Goal: Navigation & Orientation: Find specific page/section

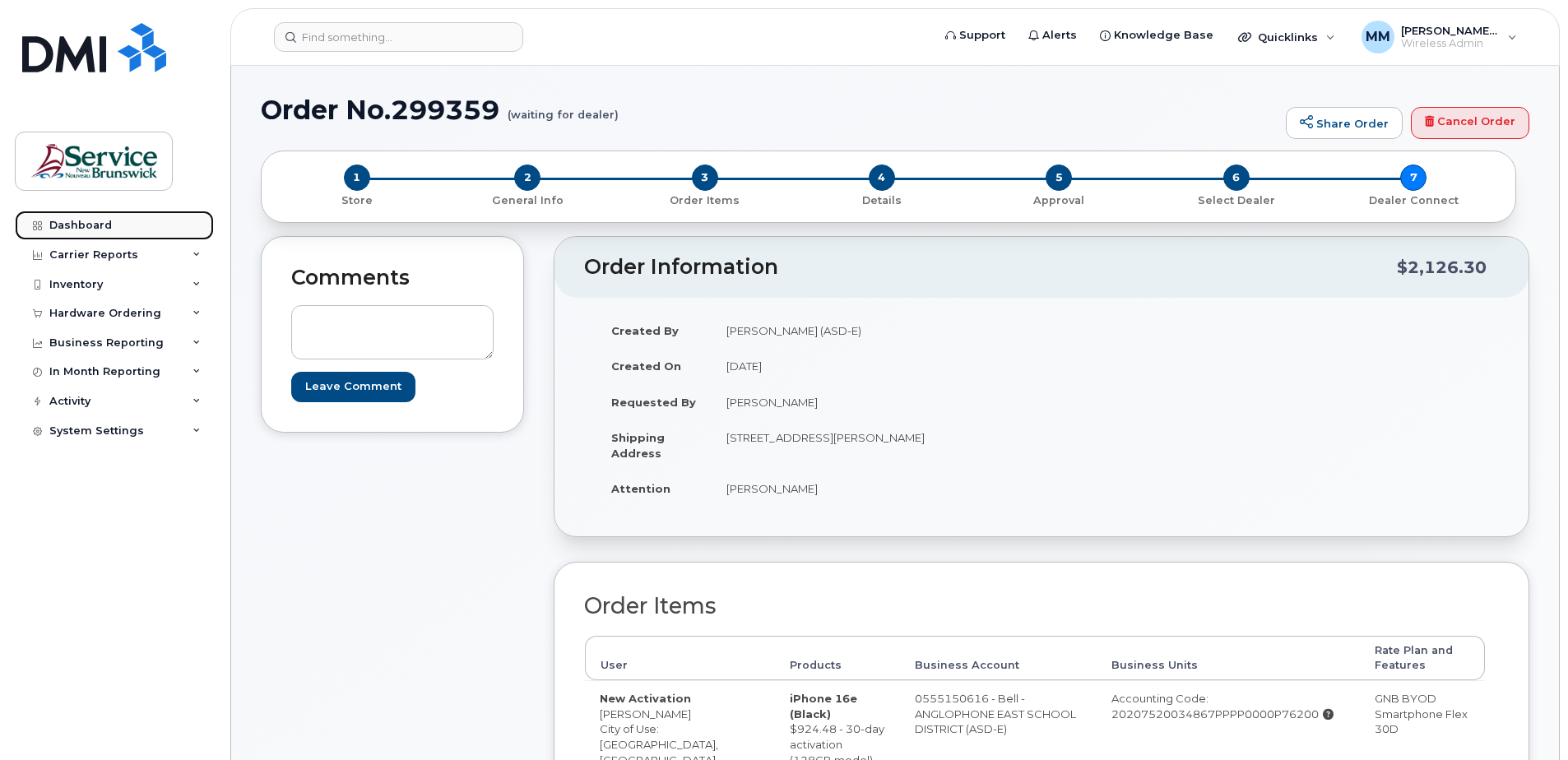
click at [80, 229] on div "Dashboard" at bounding box center [81, 225] width 63 height 13
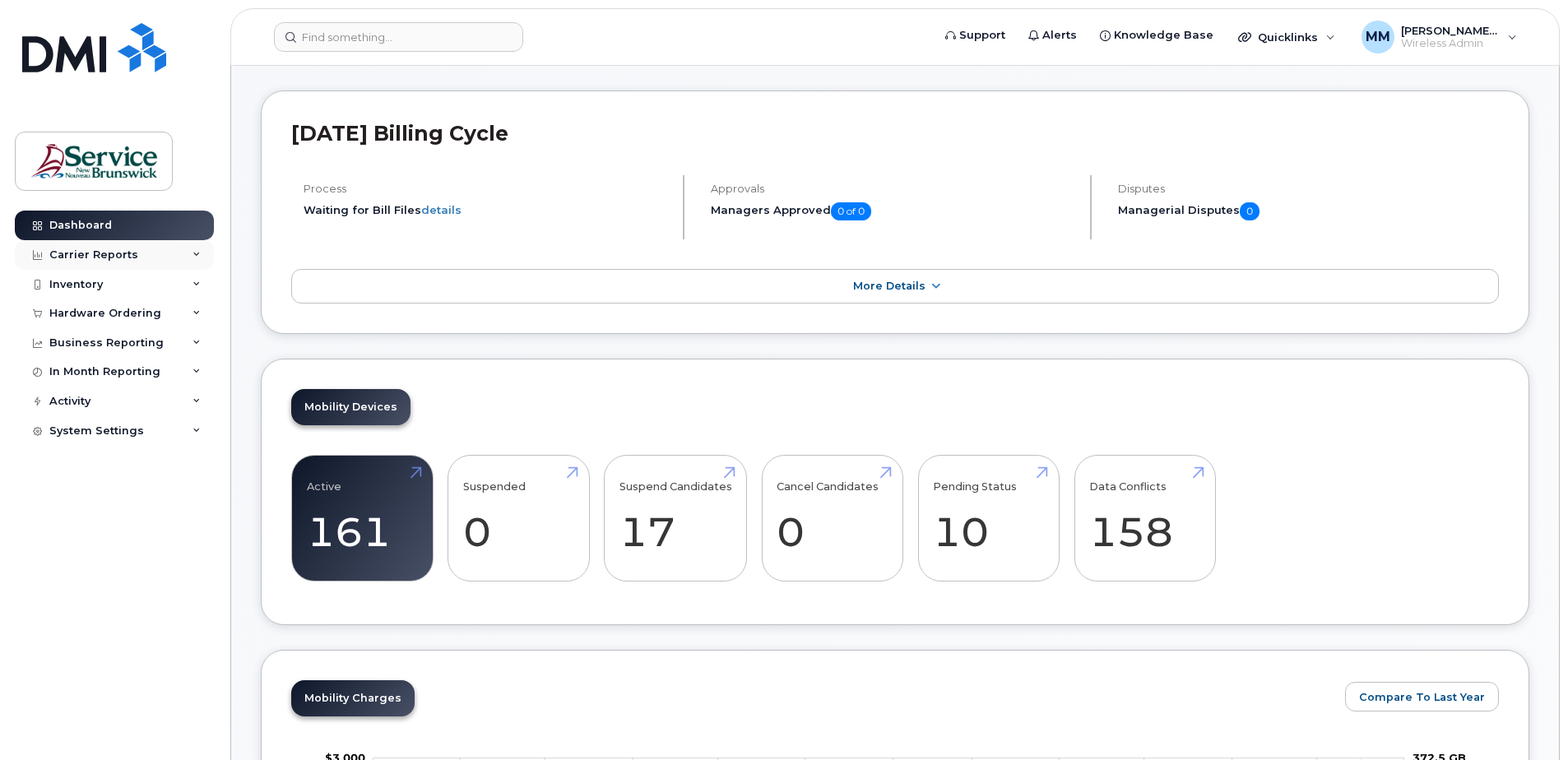
scroll to position [83, 0]
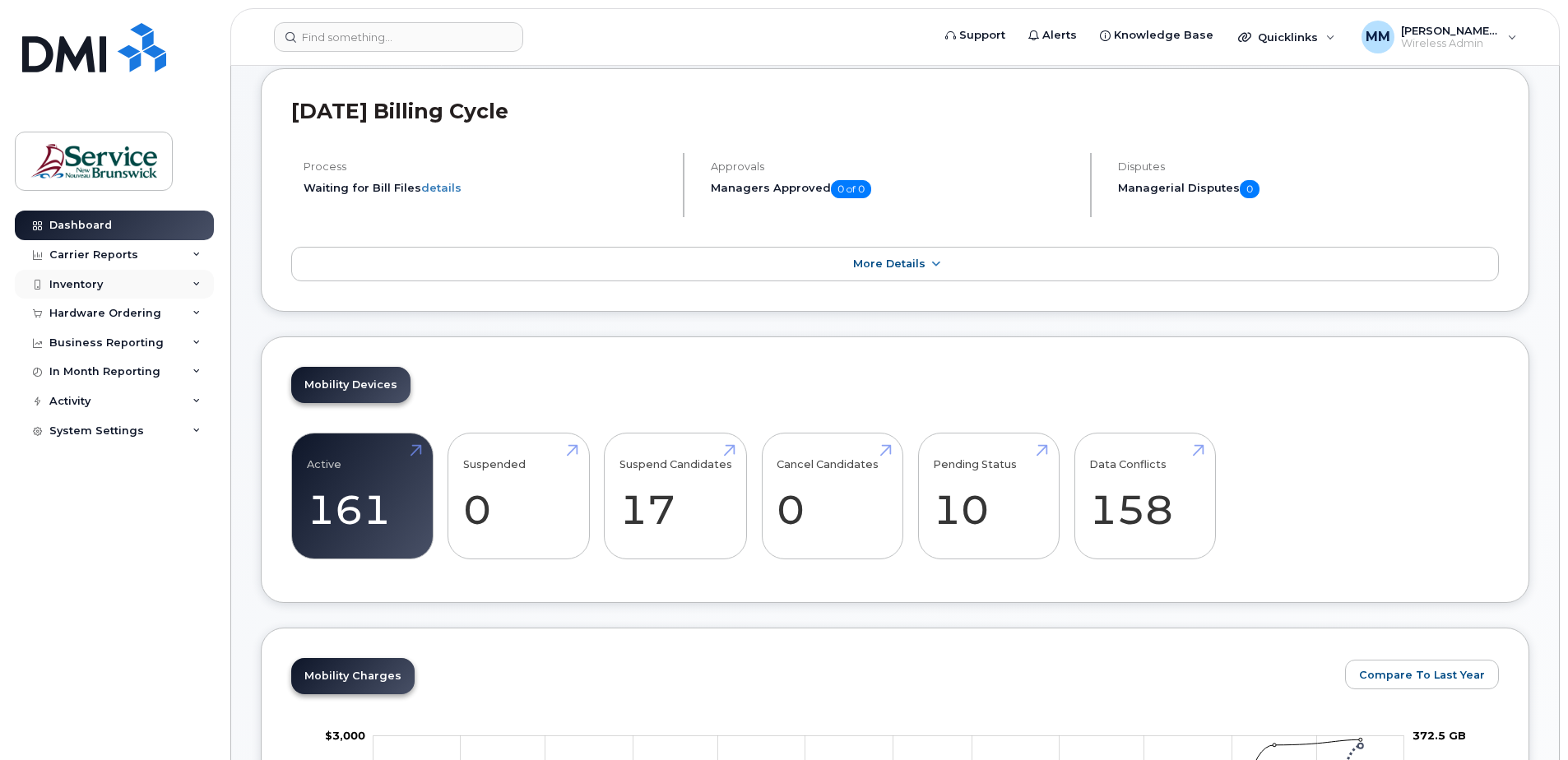
click at [76, 279] on div "Inventory" at bounding box center [76, 284] width 53 height 13
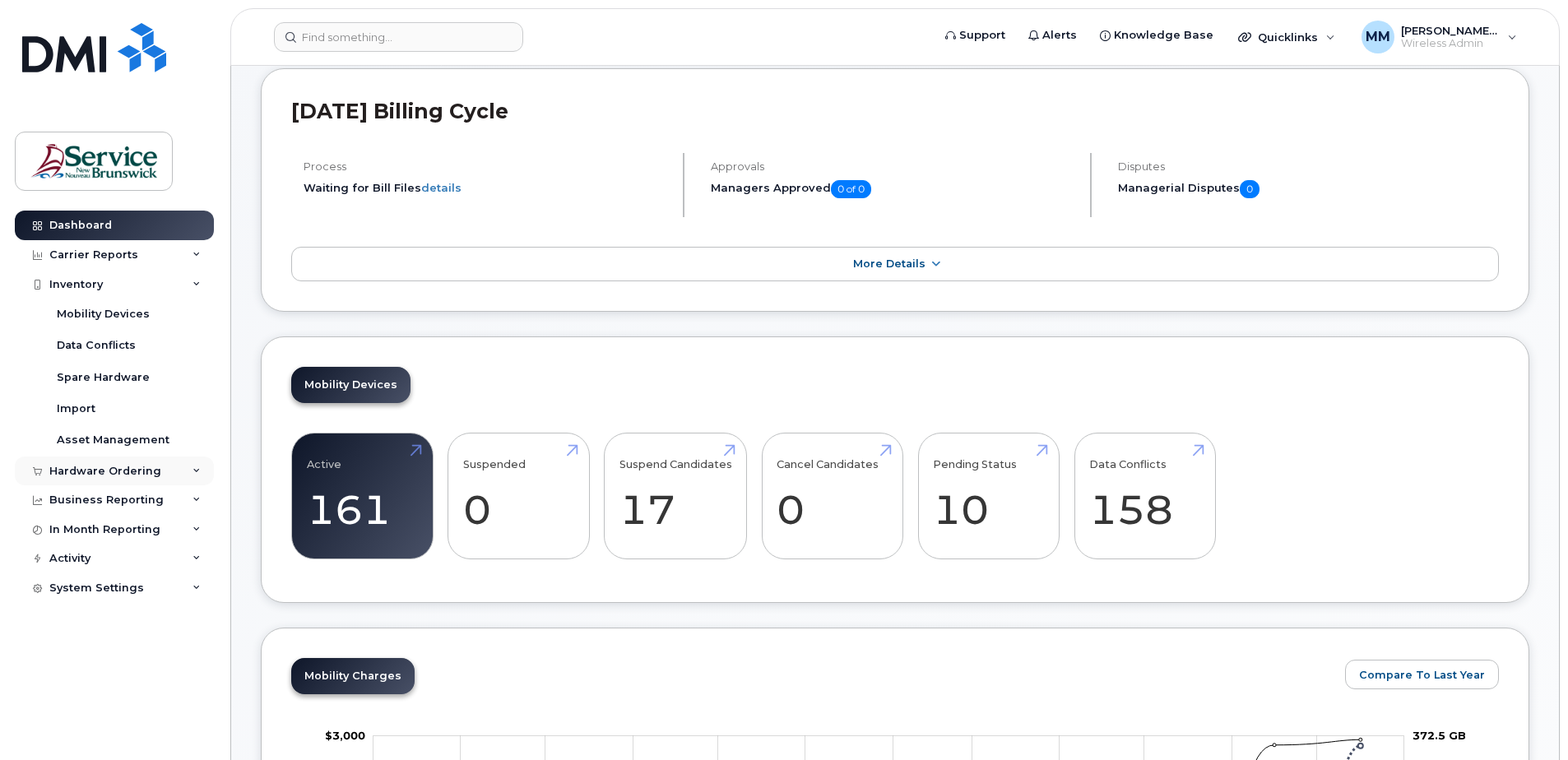
click at [97, 471] on div "Hardware Ordering" at bounding box center [106, 472] width 112 height 13
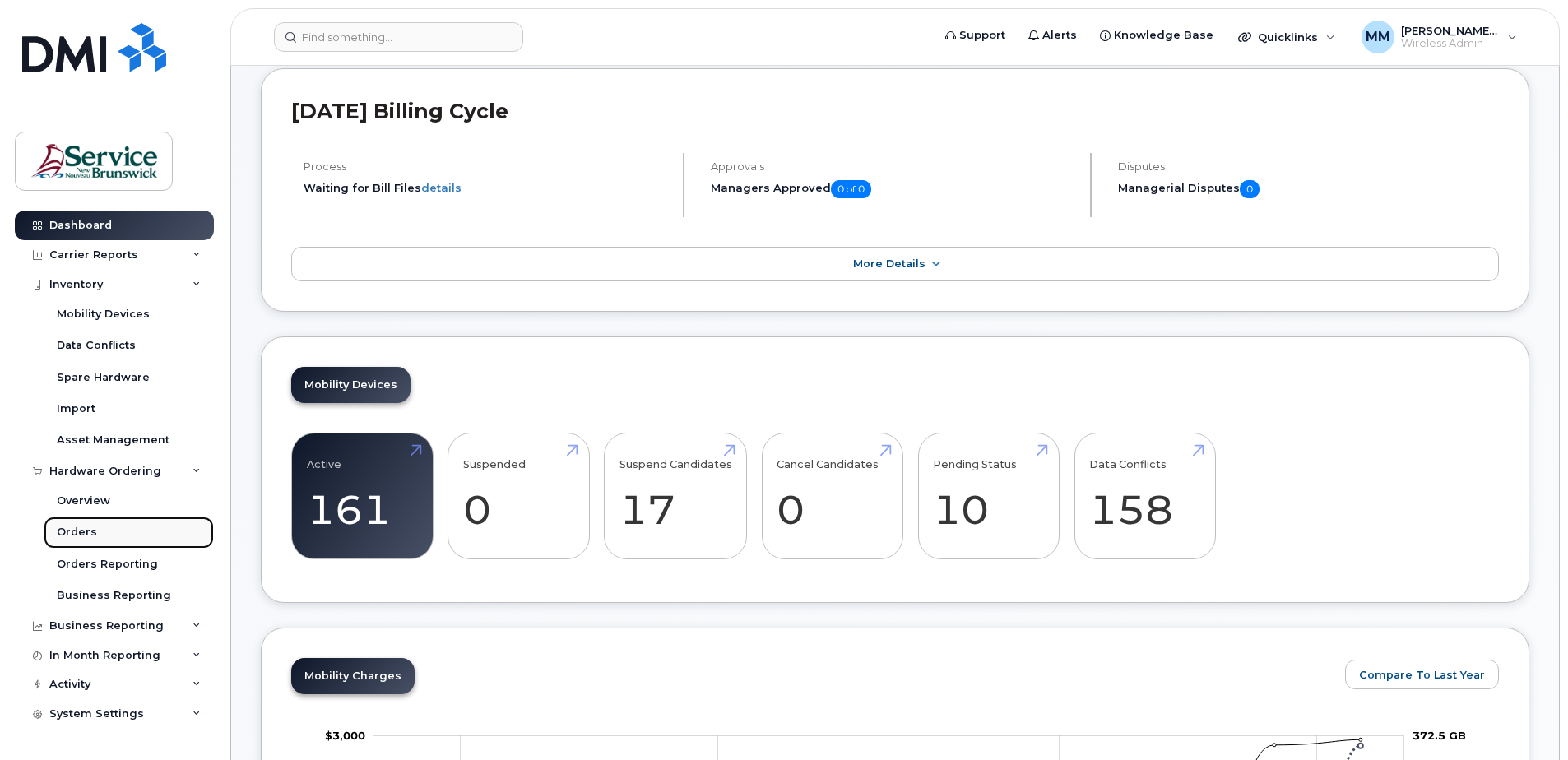
click at [70, 540] on div "Orders" at bounding box center [77, 533] width 40 height 15
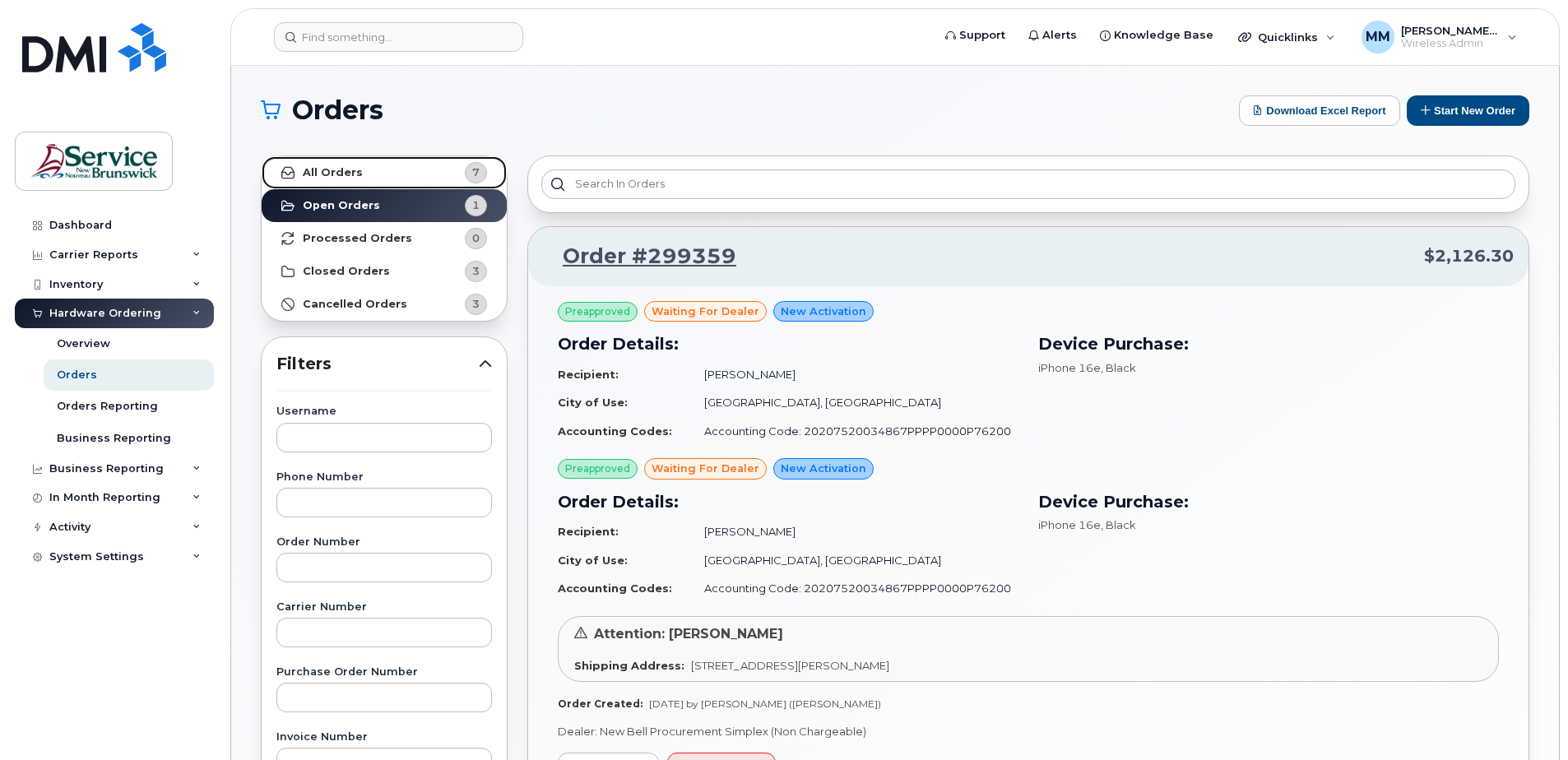
click at [335, 163] on link "All Orders 7" at bounding box center [384, 172] width 245 height 33
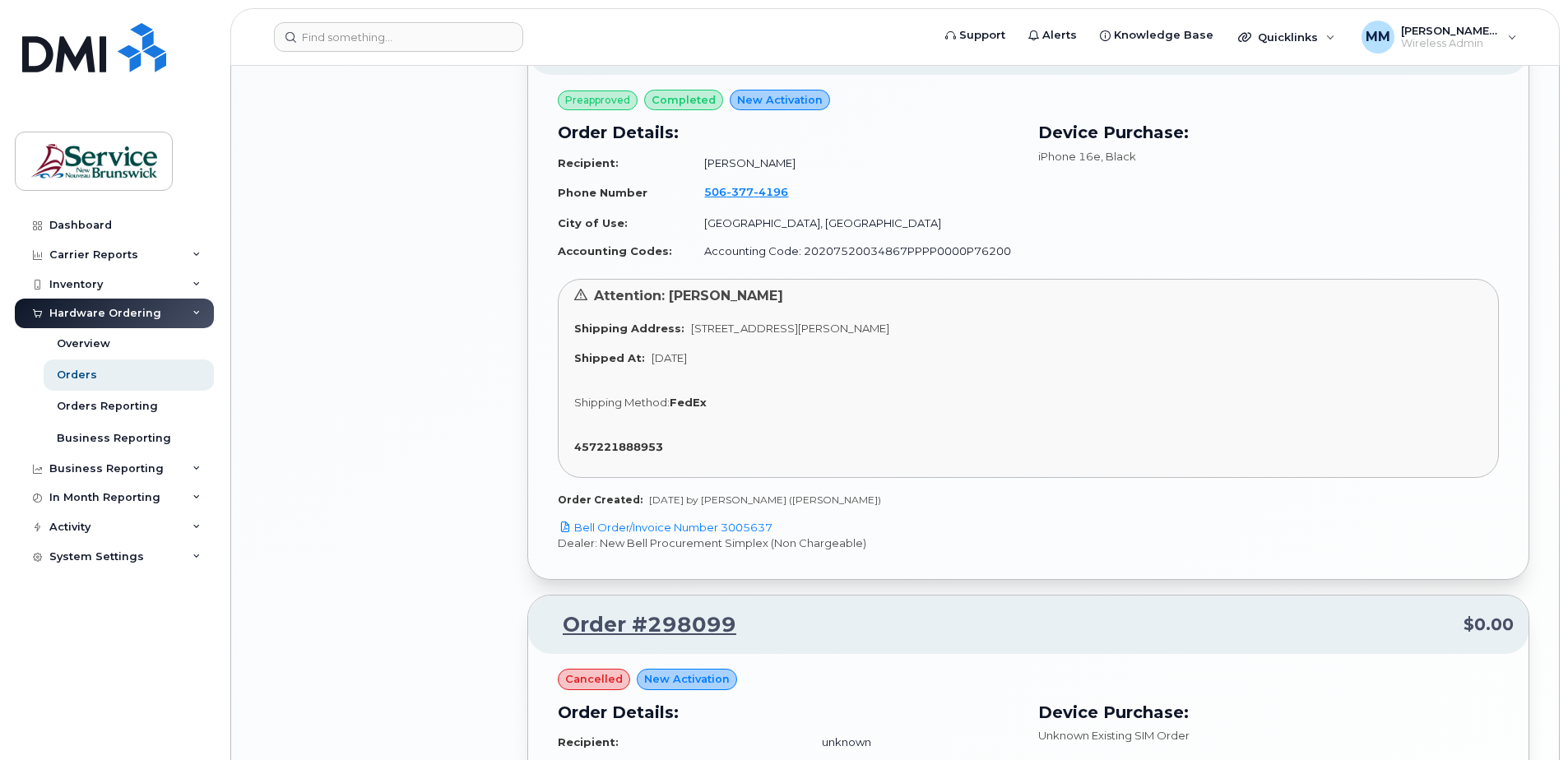
scroll to position [1976, 0]
click at [733, 495] on span "[DATE] by [PERSON_NAME] ([PERSON_NAME])" at bounding box center [765, 497] width 232 height 12
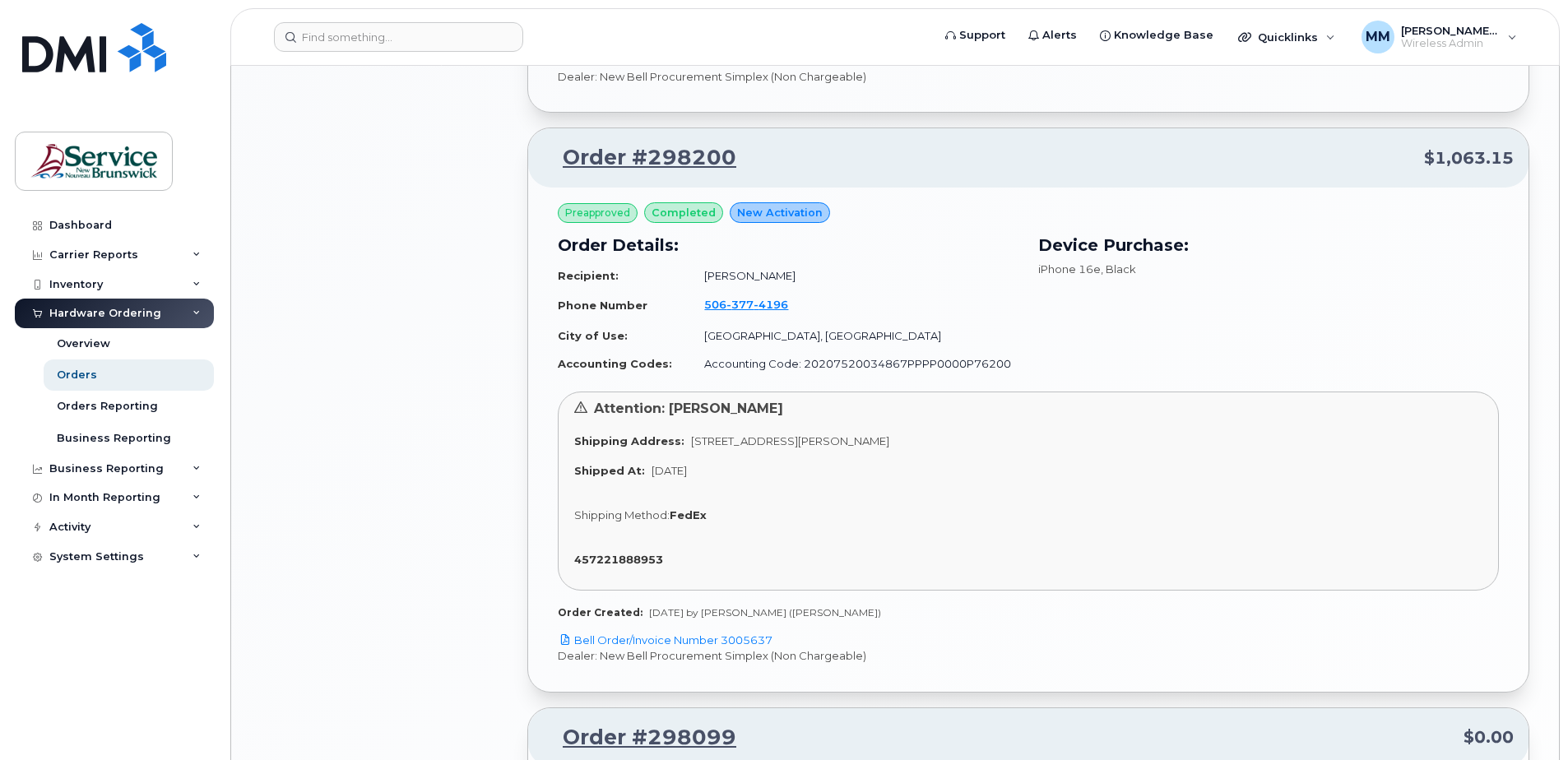
scroll to position [2057, 0]
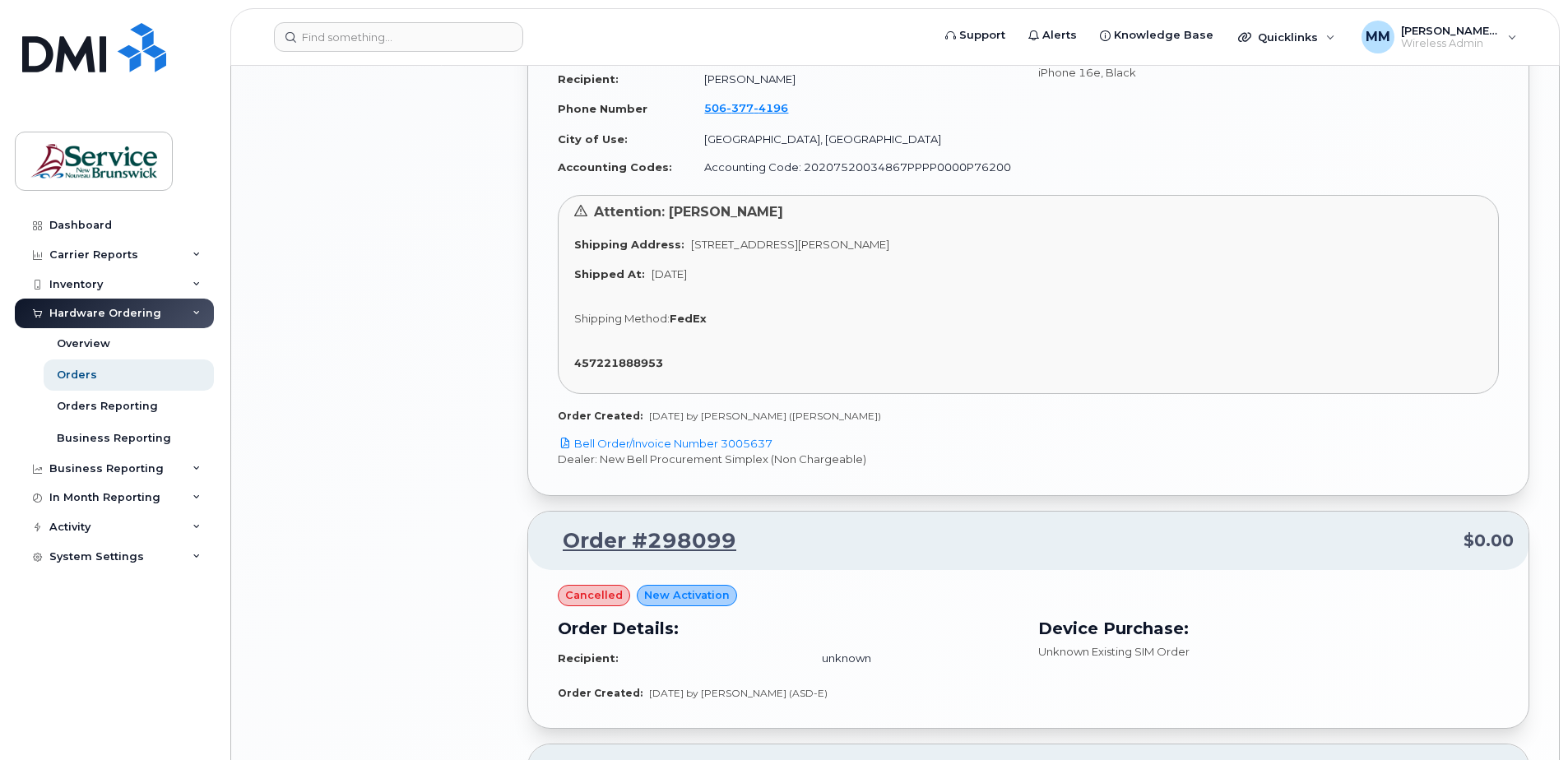
click at [661, 464] on p "Dealer: New Bell Procurement Simplex (Non Chargeable)" at bounding box center [1029, 459] width 941 height 15
click at [697, 414] on span "[DATE] by [PERSON_NAME] ([PERSON_NAME])" at bounding box center [765, 416] width 232 height 12
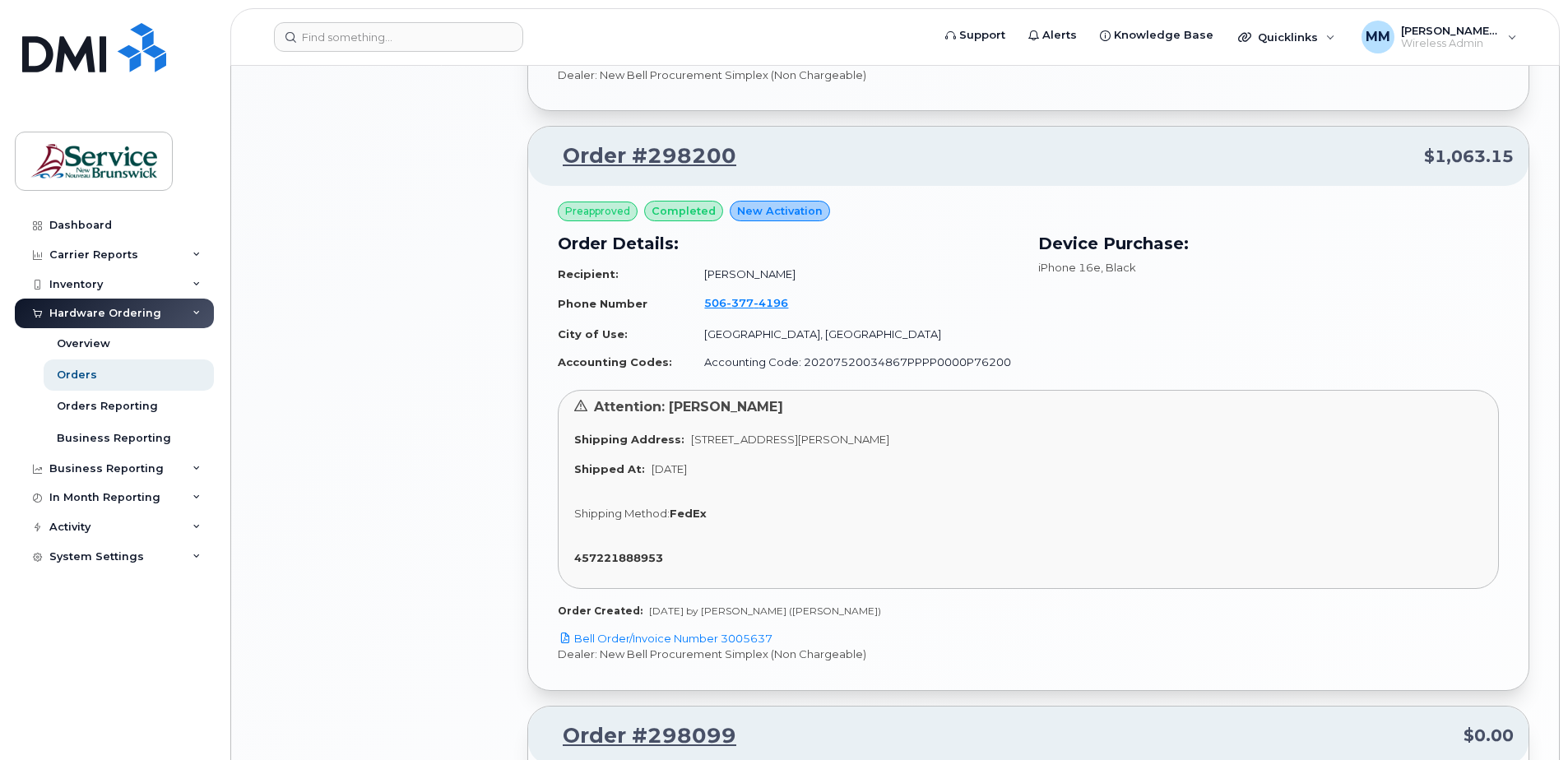
scroll to position [1811, 0]
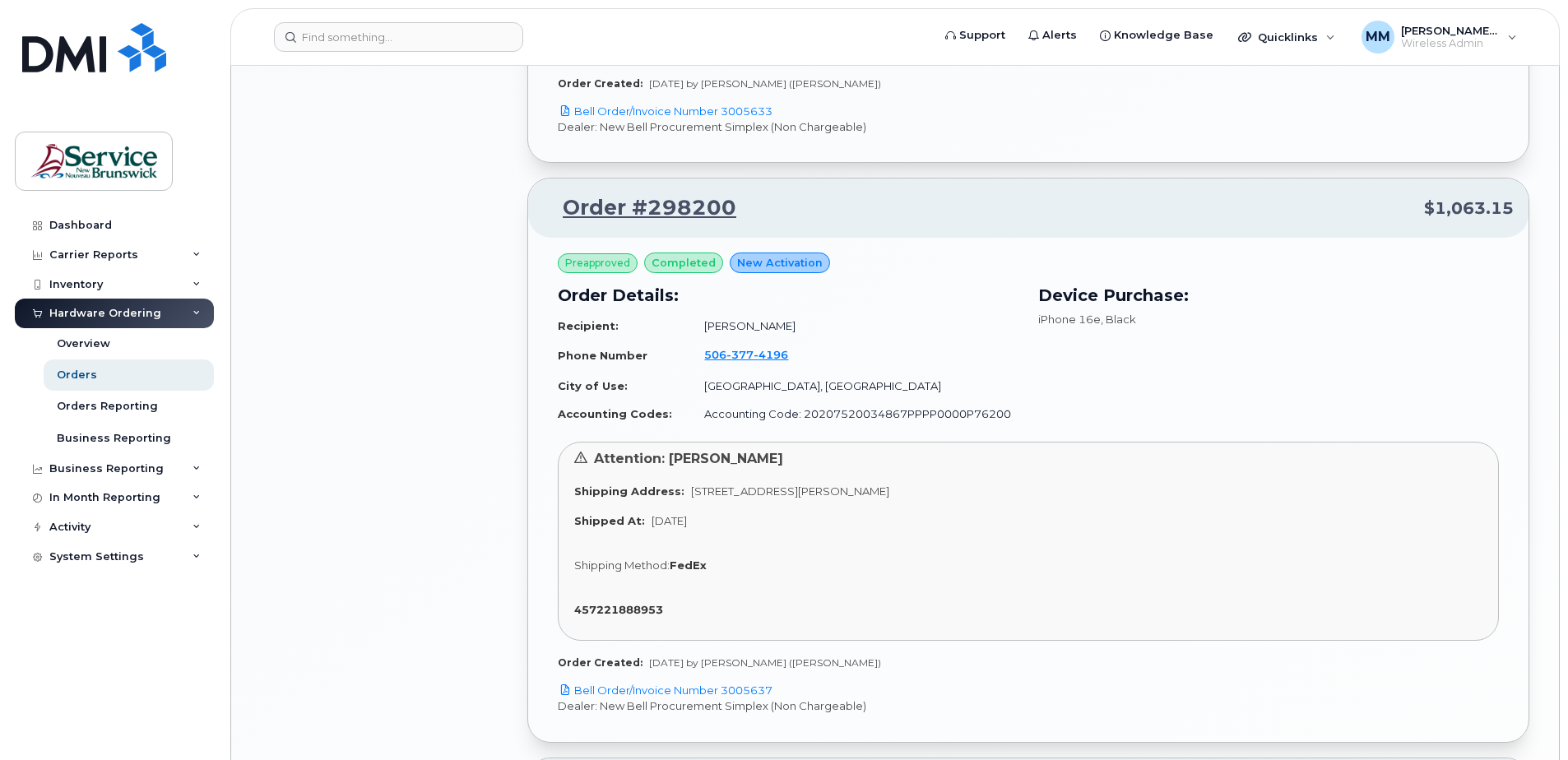
click at [443, 597] on div "All Orders 7 Open Orders 1 Processed Orders 0 Closed Orders 3 Cancelled Orders …" at bounding box center [384, 47] width 266 height 3423
click at [394, 452] on div "All Orders 7 Open Orders 1 Processed Orders 0 Closed Orders 3 Cancelled Orders …" at bounding box center [384, 47] width 266 height 3423
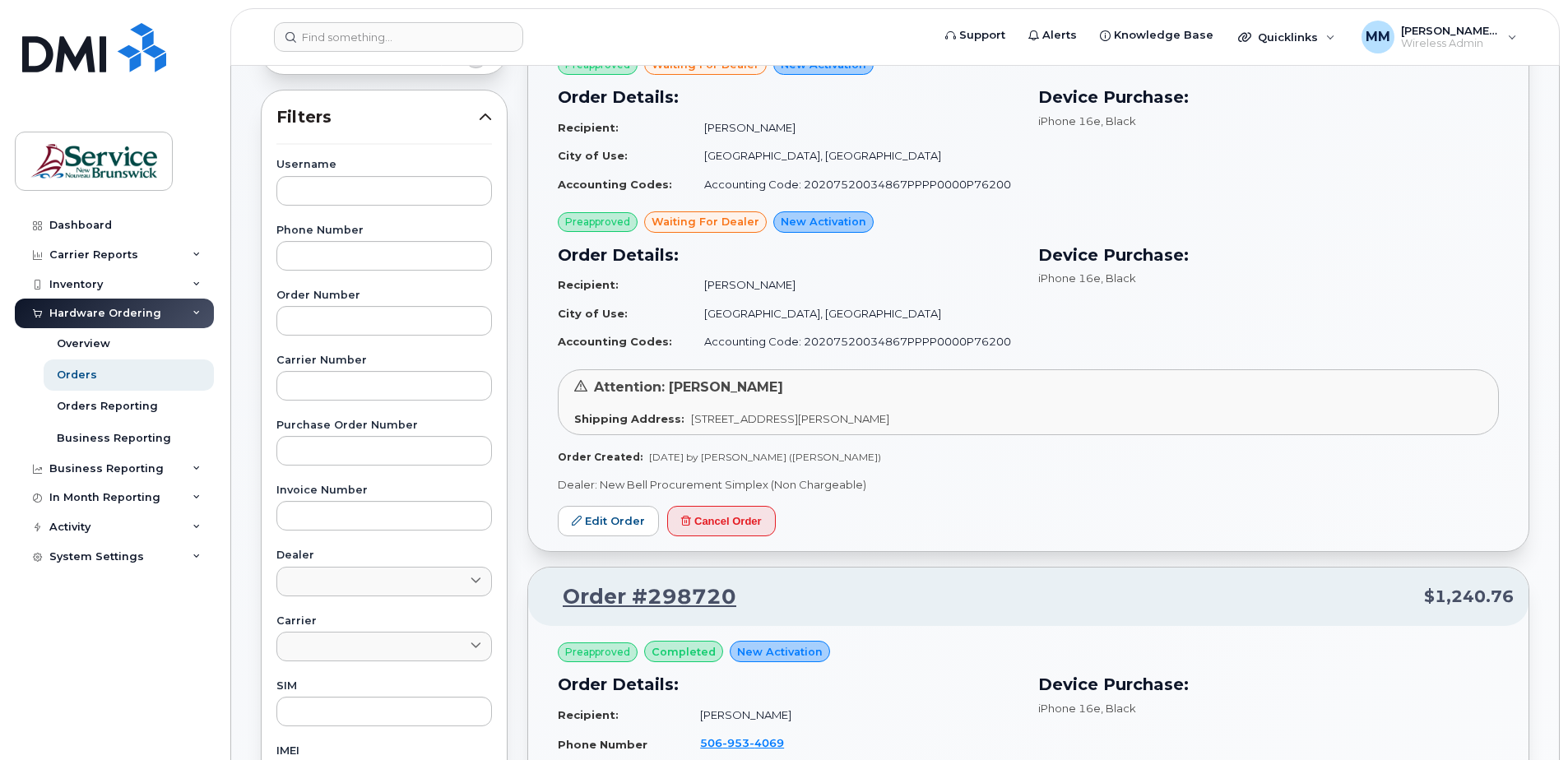
scroll to position [0, 0]
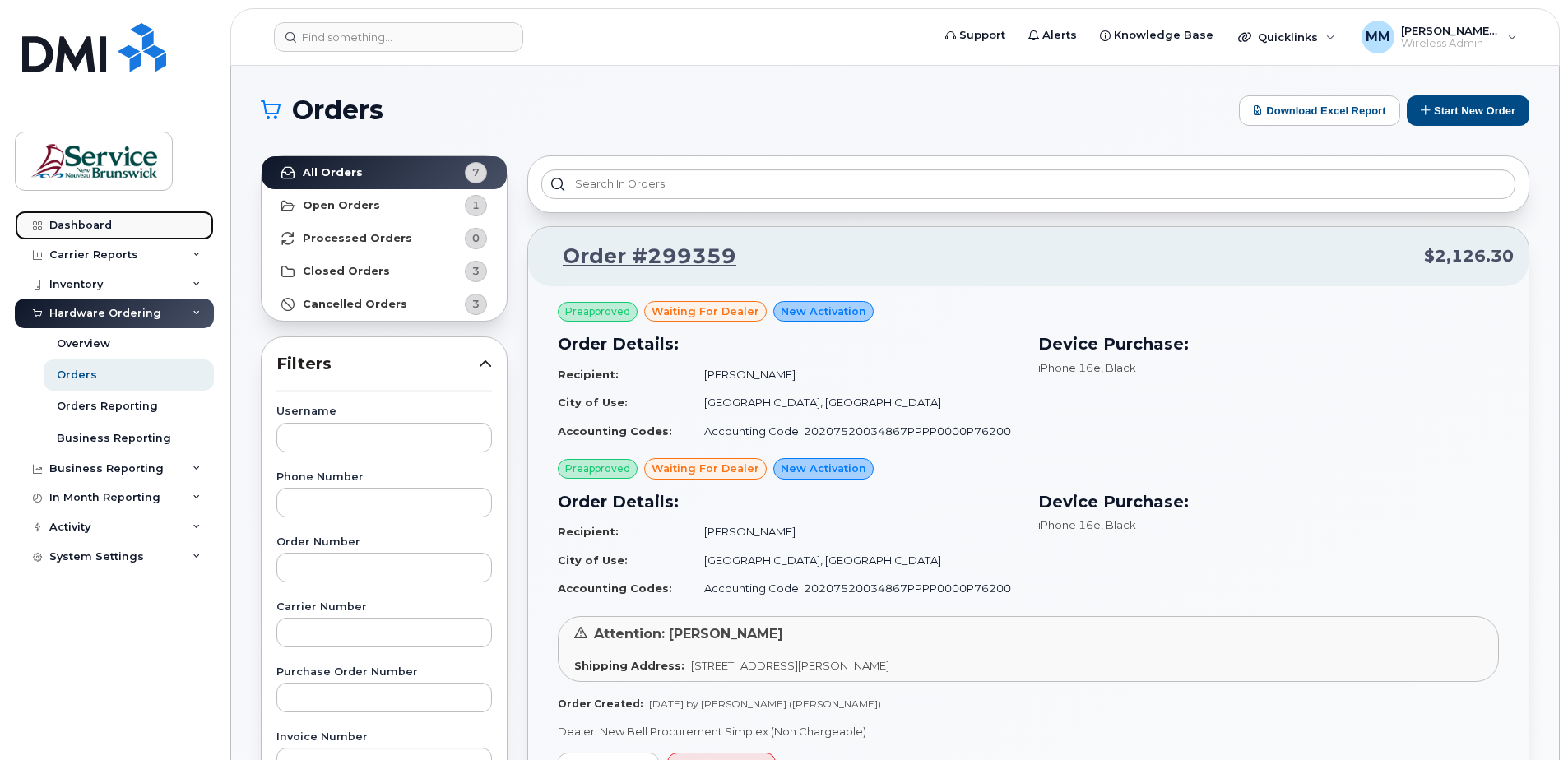
click at [68, 226] on div "Dashboard" at bounding box center [81, 225] width 63 height 13
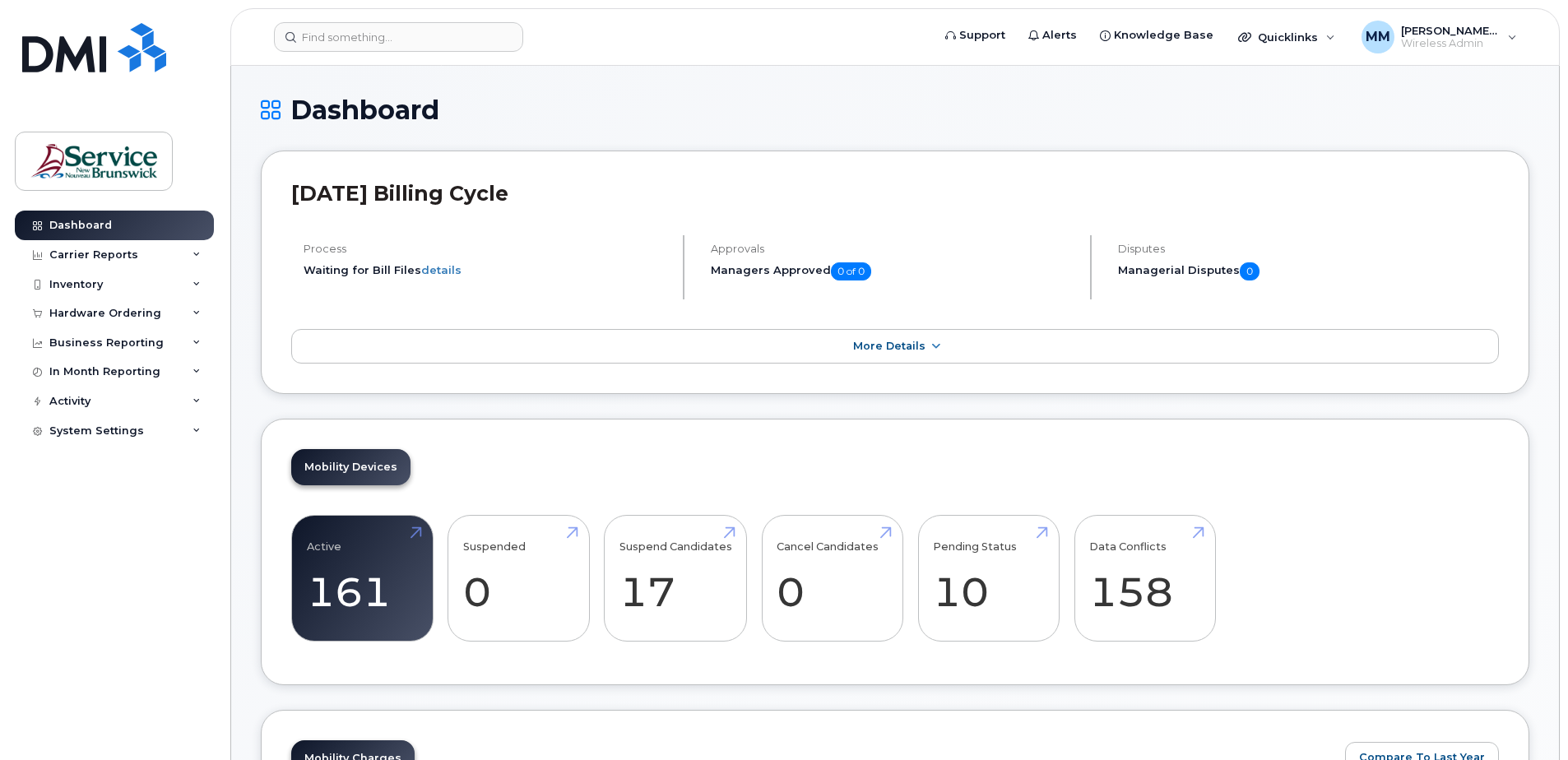
click at [165, 522] on div "Dashboard Carrier Reports Monthly Billing Data Daily Data Pooling Data Behavior…" at bounding box center [117, 473] width 203 height 525
click at [924, 348] on link "More Details" at bounding box center [895, 346] width 1208 height 34
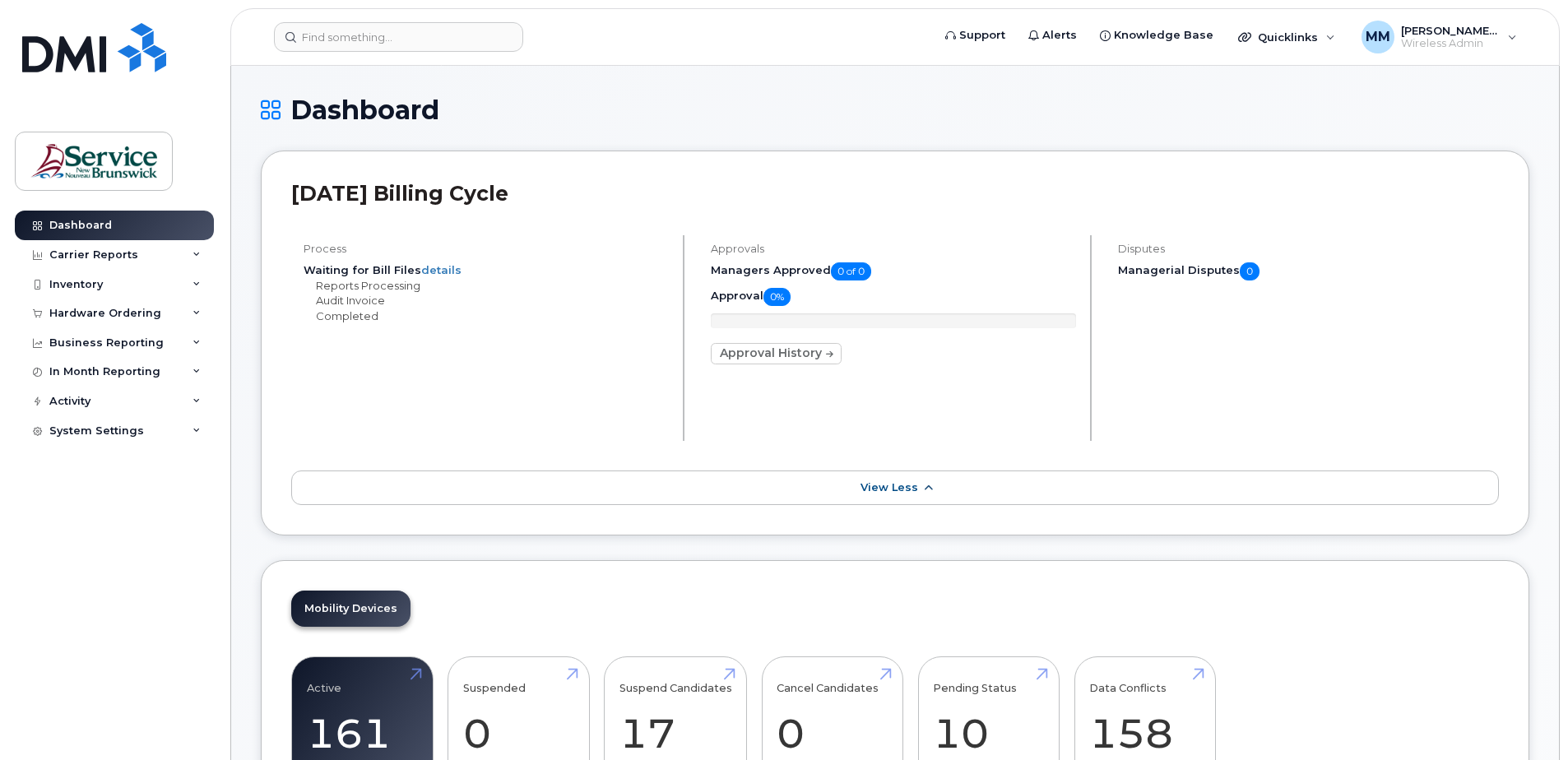
click at [870, 490] on span "View Less" at bounding box center [889, 487] width 58 height 12
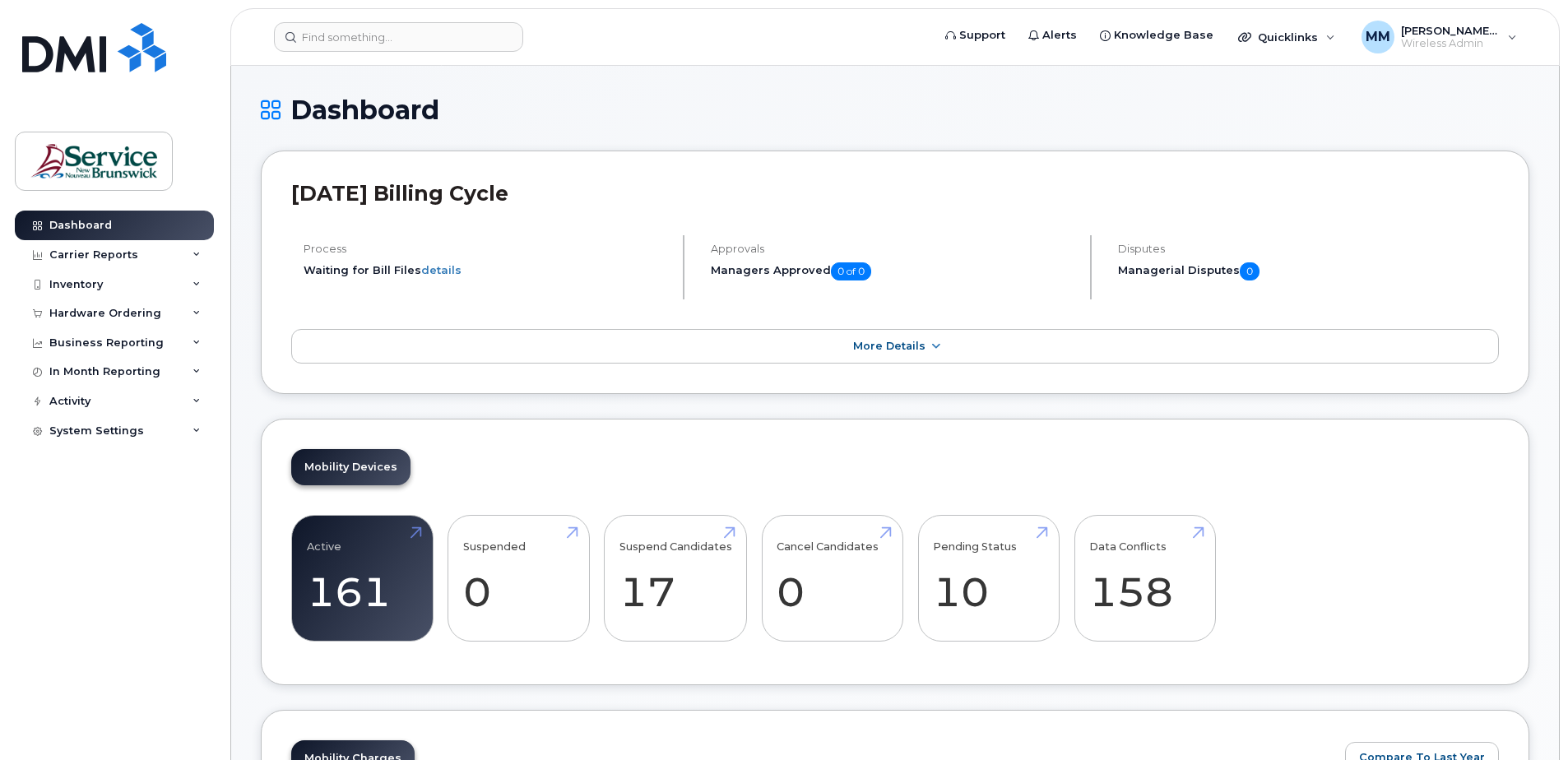
click at [96, 288] on div "Inventory" at bounding box center [76, 284] width 53 height 13
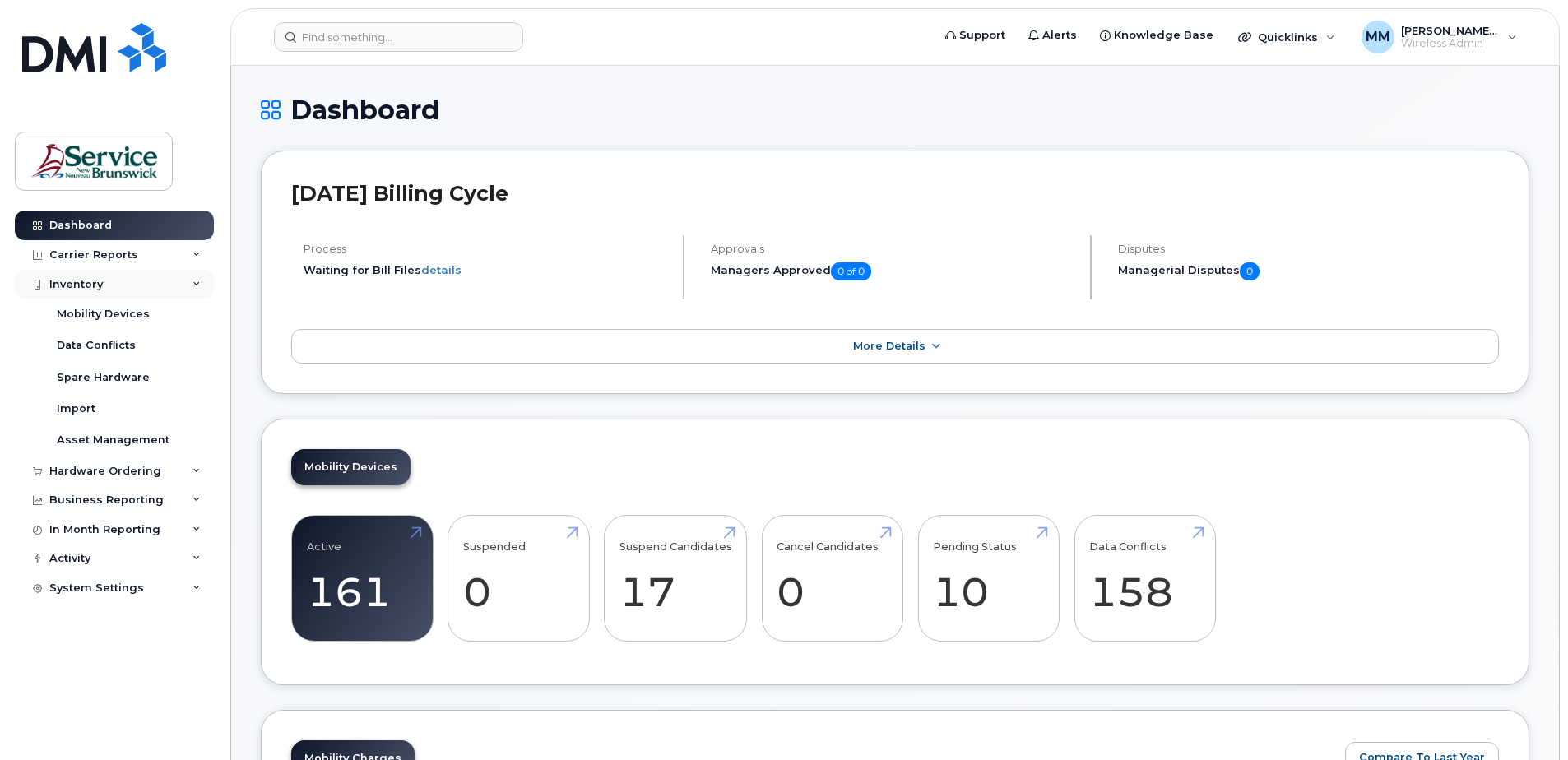
click at [60, 284] on div "Inventory" at bounding box center [76, 284] width 53 height 13
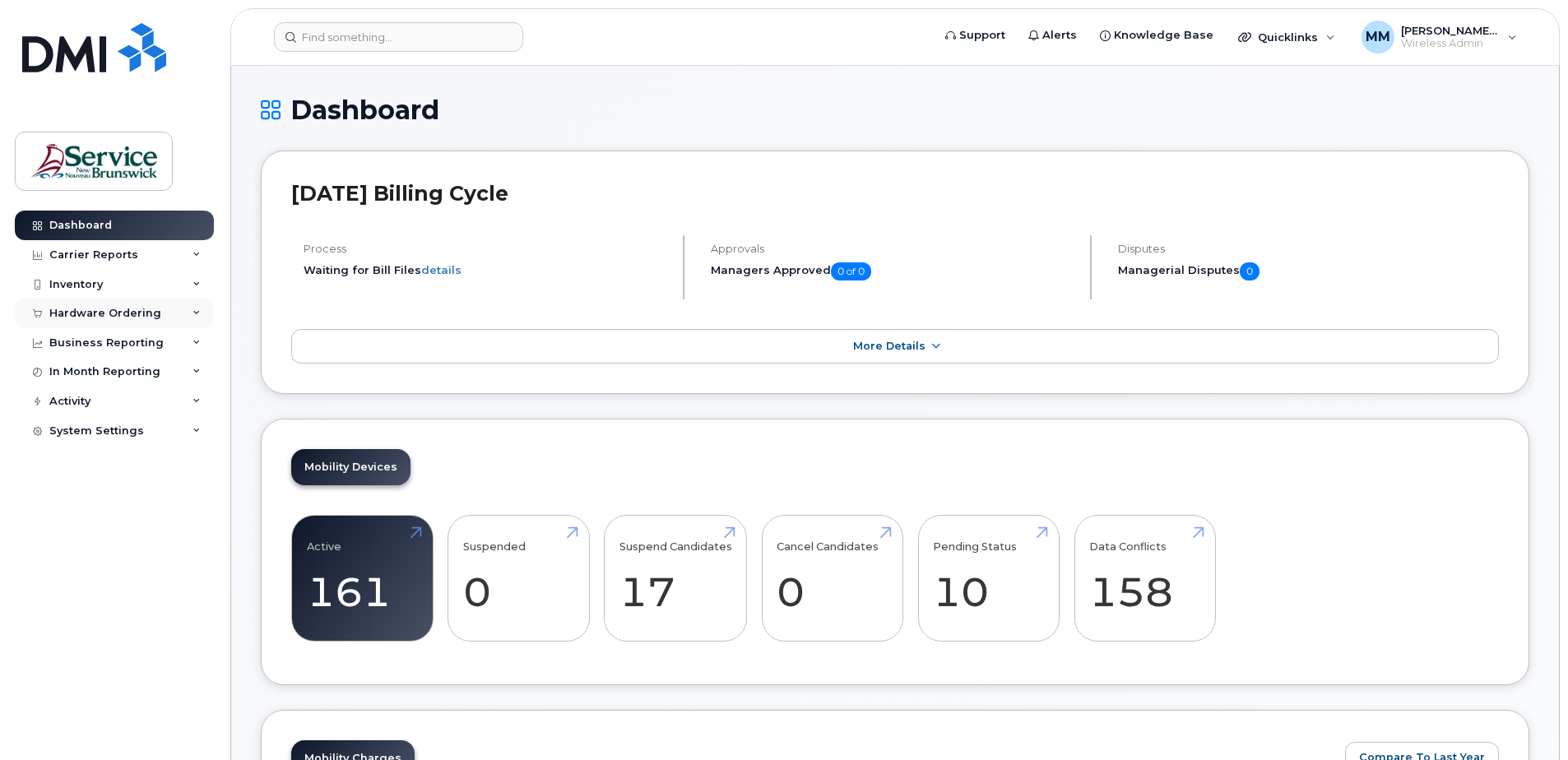
click at [85, 315] on div "Hardware Ordering" at bounding box center [106, 314] width 112 height 13
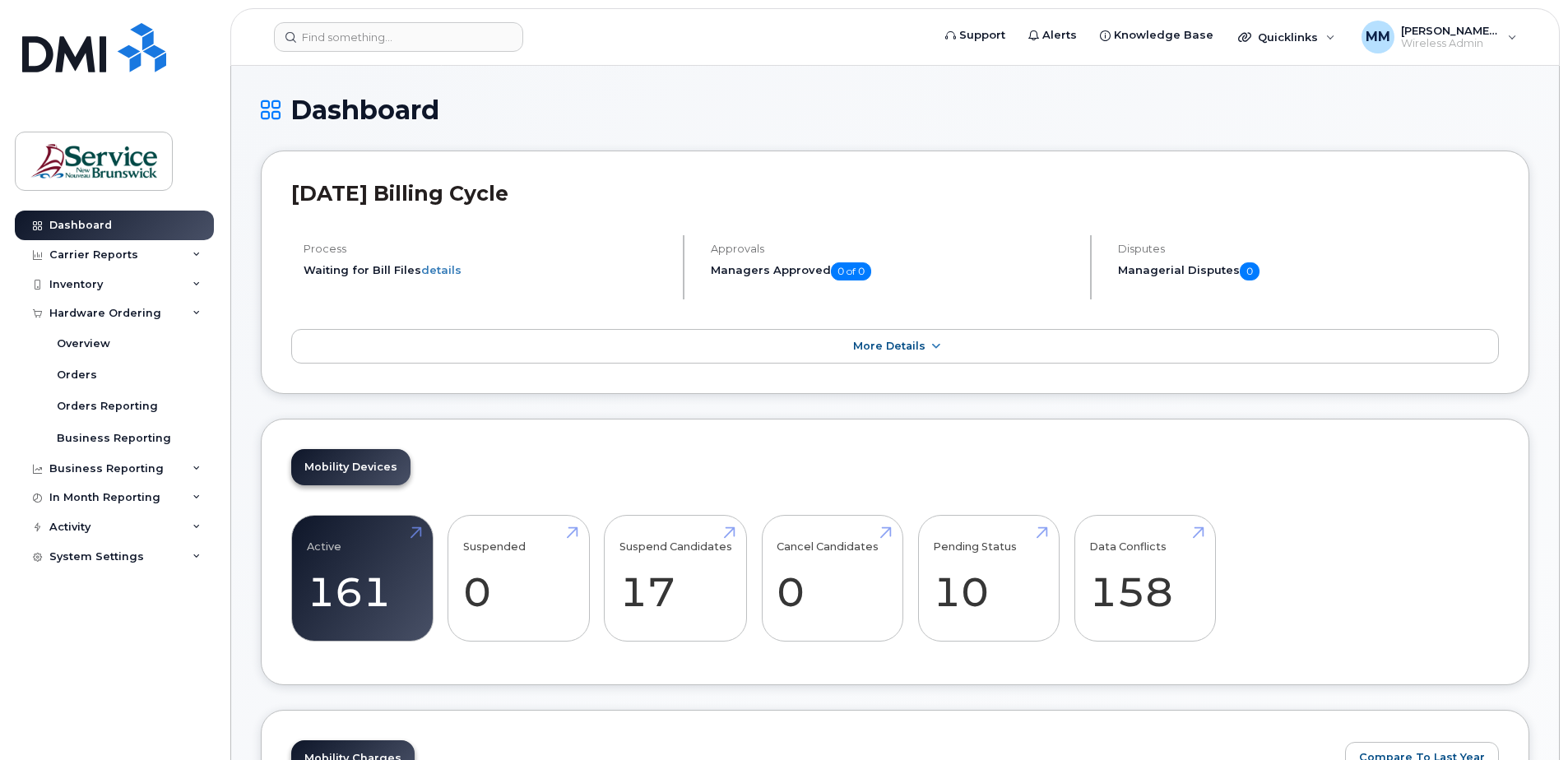
drag, startPoint x: 452, startPoint y: 113, endPoint x: 317, endPoint y: 107, distance: 135.1
click at [317, 107] on h1 "Dashboard" at bounding box center [895, 109] width 1268 height 29
drag, startPoint x: 317, startPoint y: 107, endPoint x: 414, endPoint y: 119, distance: 97.7
click at [408, 115] on h1 "Dashboard" at bounding box center [895, 109] width 1268 height 29
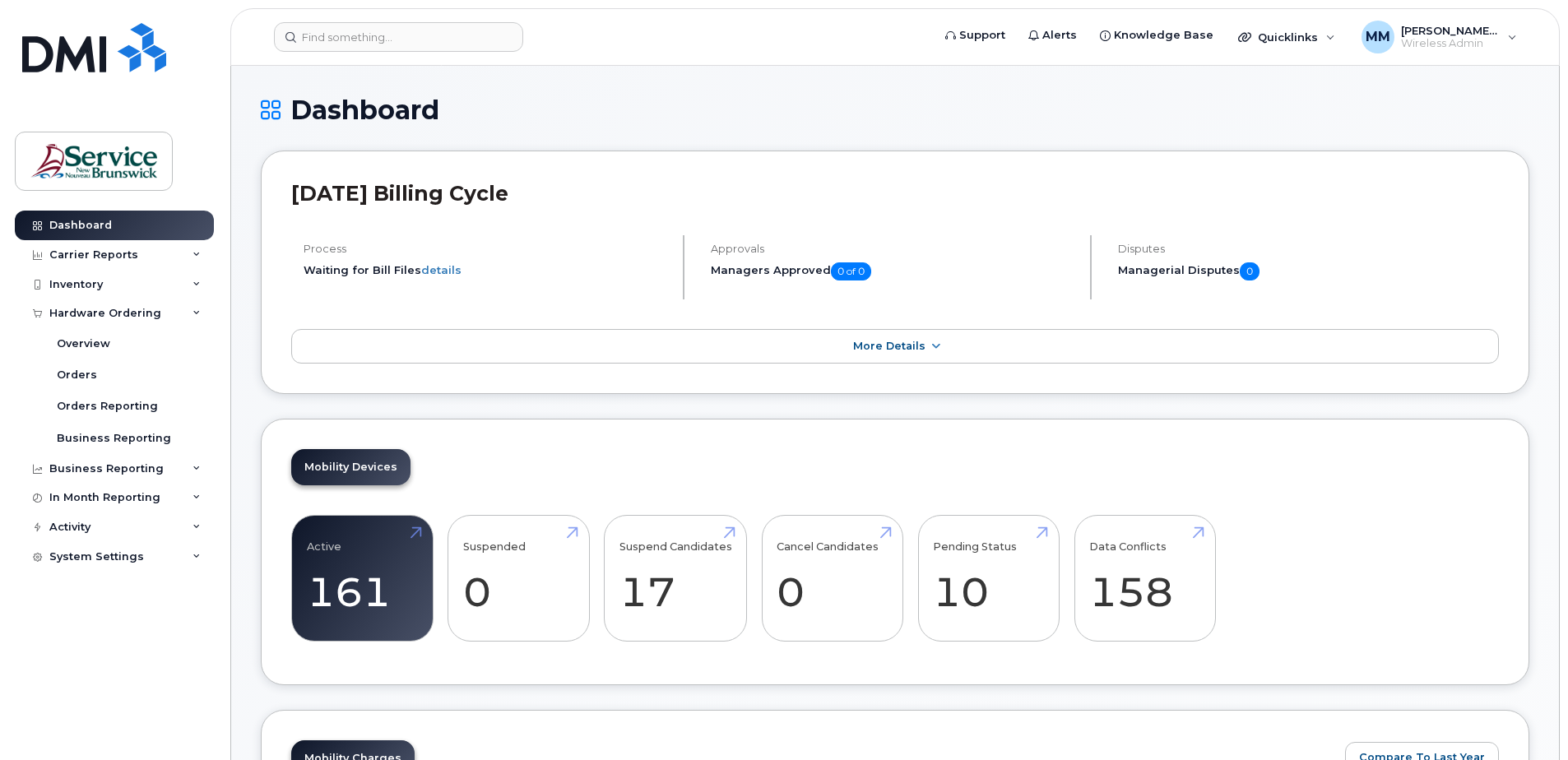
click at [640, 49] on form at bounding box center [597, 36] width 647 height 29
